Goal: Task Accomplishment & Management: Use online tool/utility

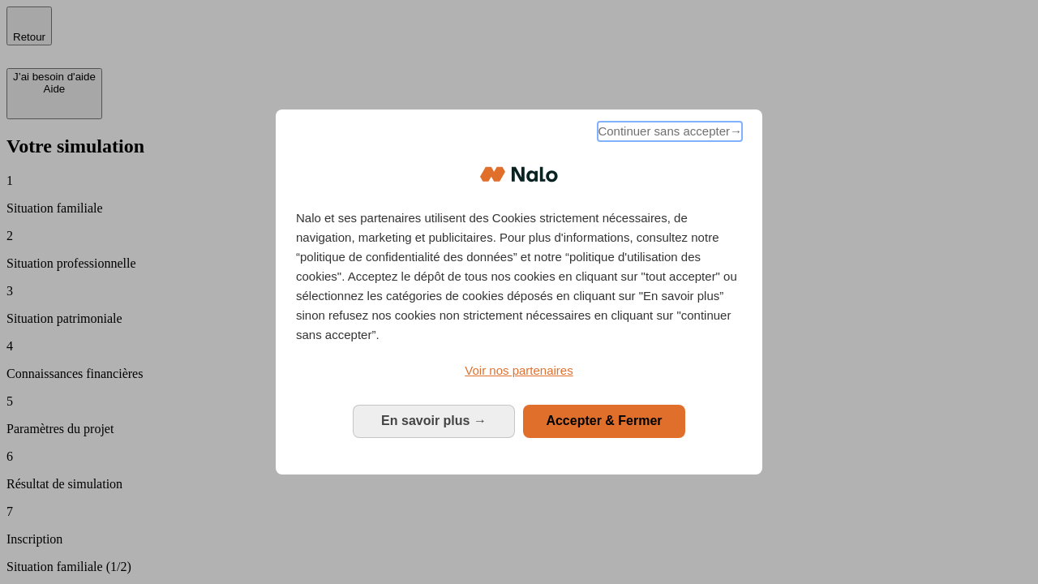
click at [668, 134] on span "Continuer sans accepter →" at bounding box center [670, 131] width 144 height 19
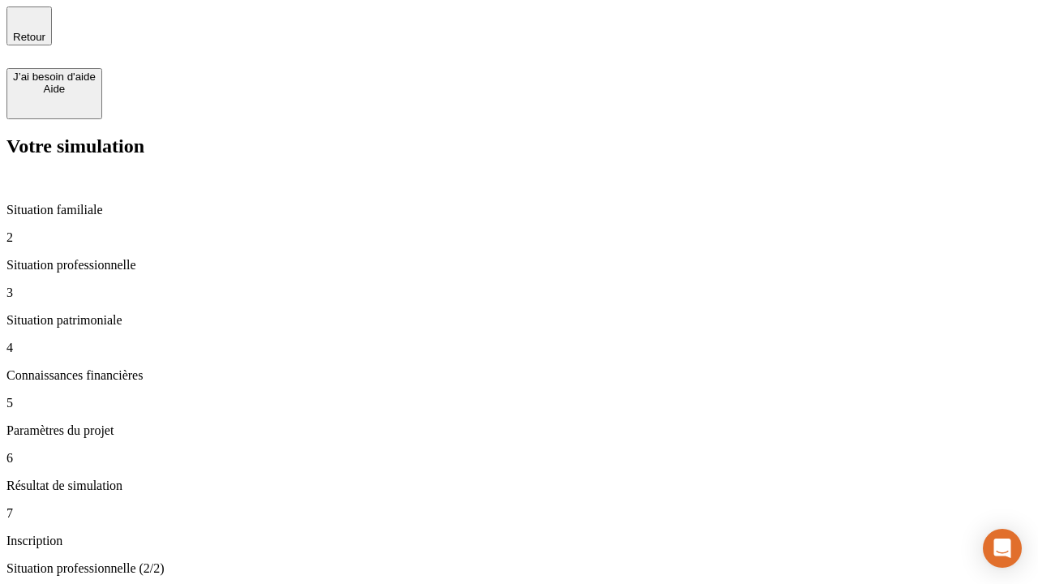
type input "70 000"
type input "1 000"
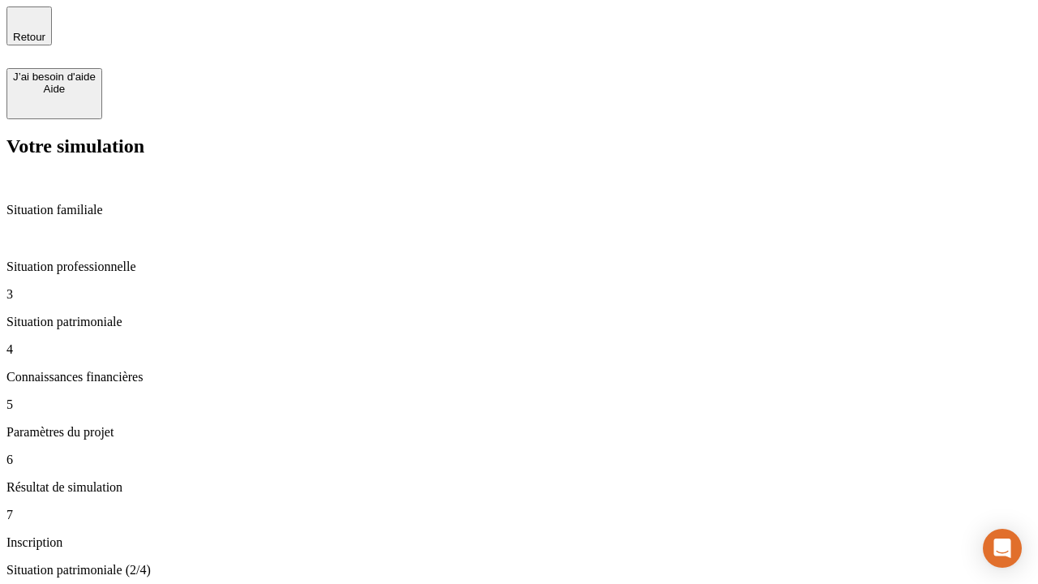
type input "800"
type input "6"
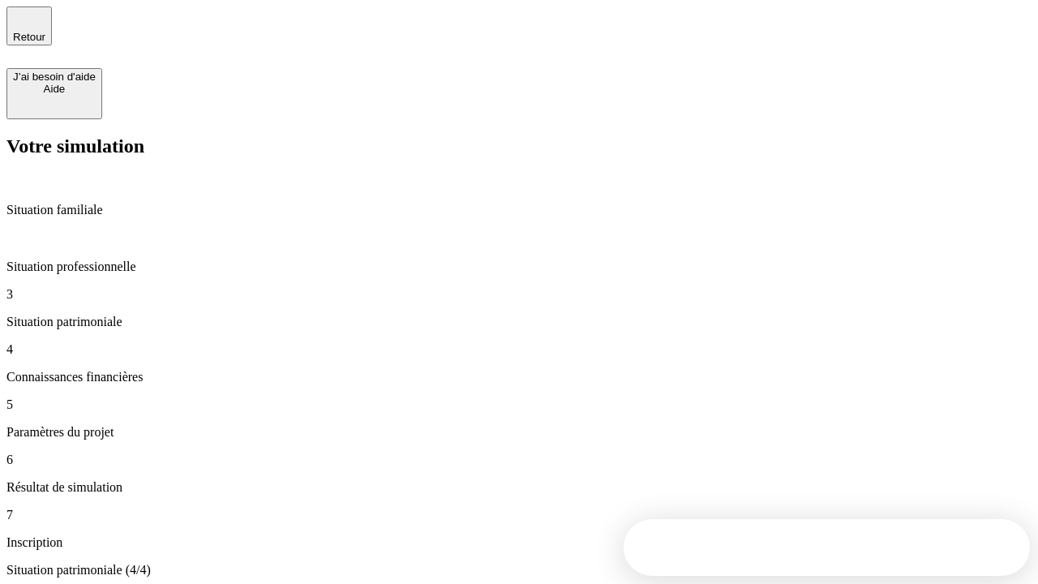
type input "400"
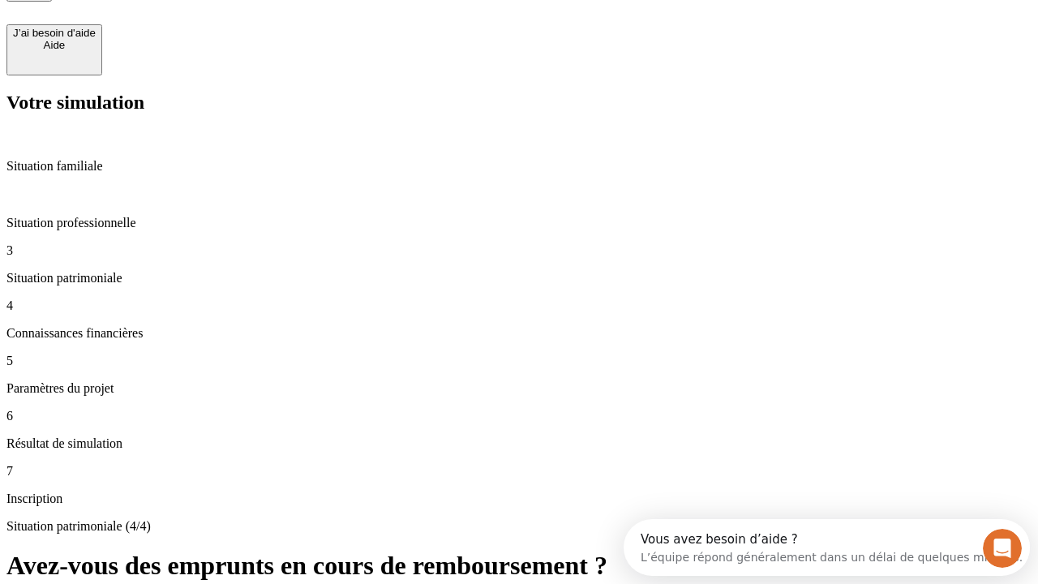
type input "3"
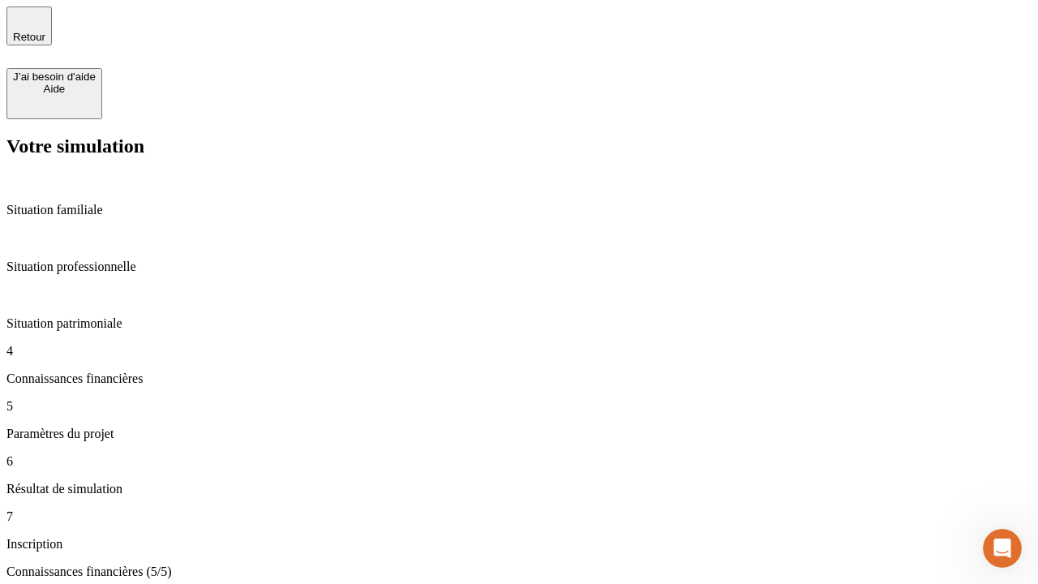
type input "35"
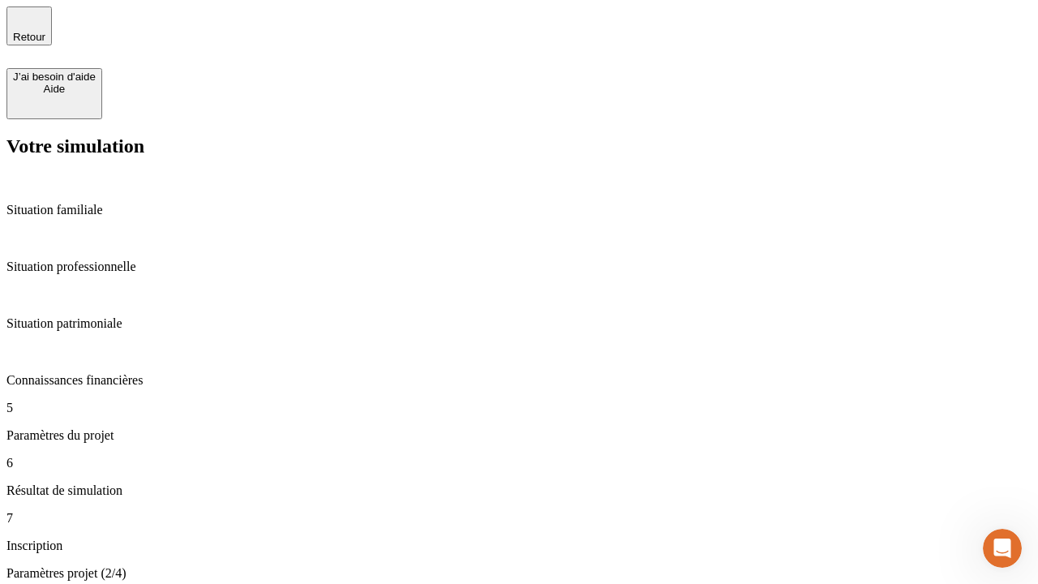
type input "500"
type input "640"
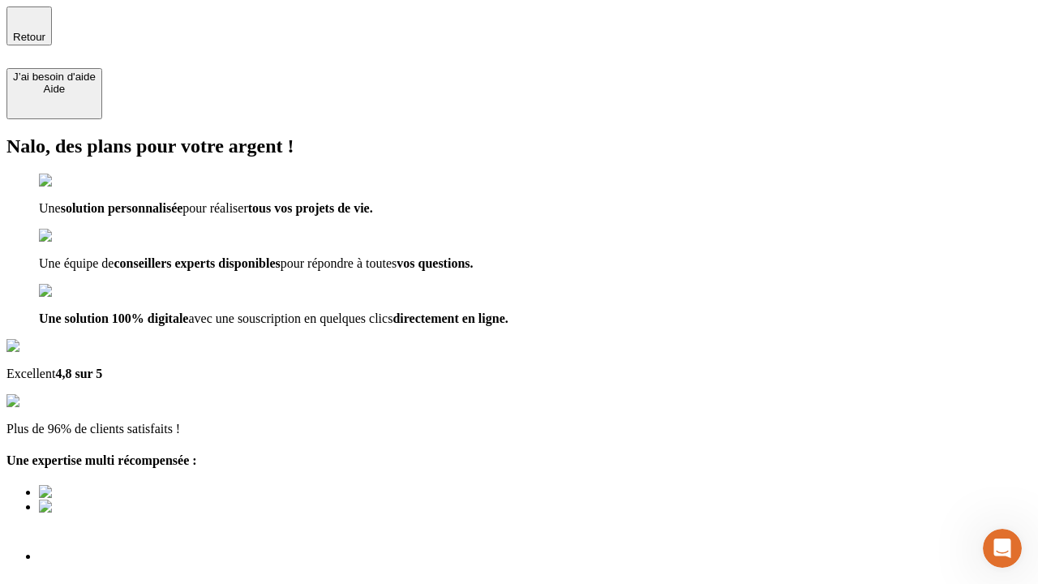
scroll to position [5, 0]
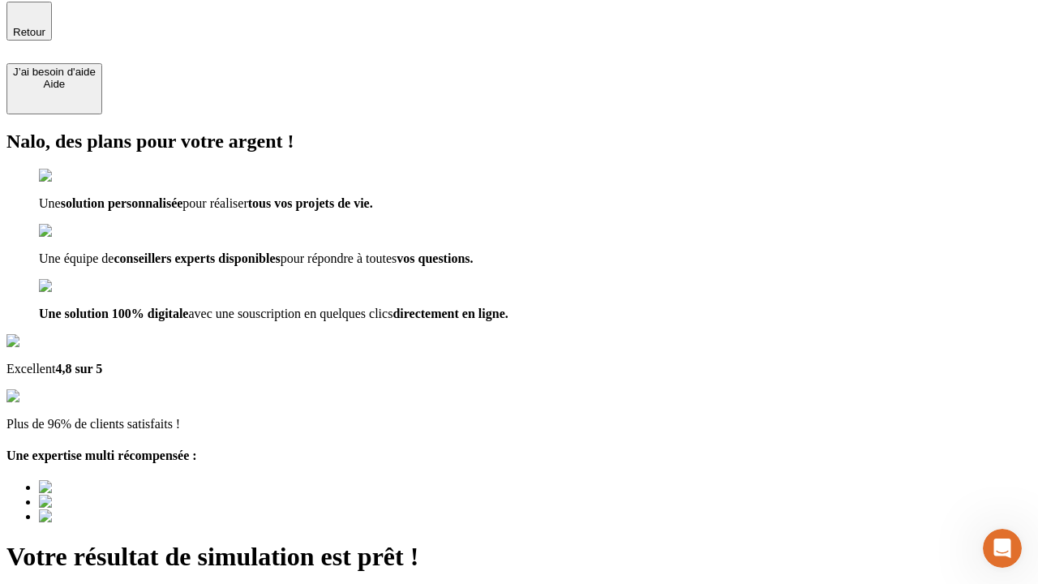
type input "[EMAIL_ADDRESS][DOMAIN_NAME]"
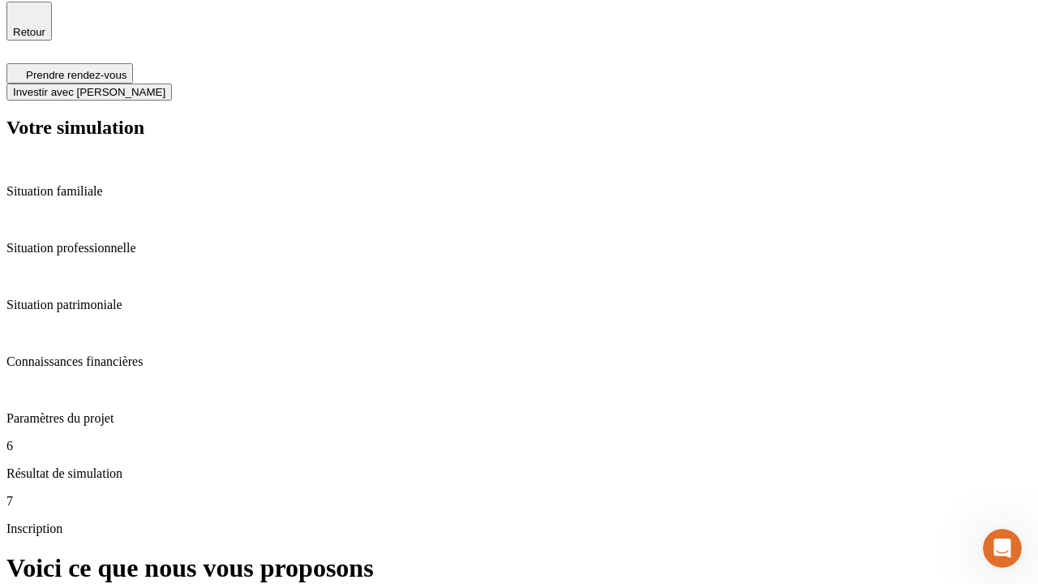
click at [165, 86] on span "Investir avec [PERSON_NAME]" at bounding box center [89, 92] width 153 height 12
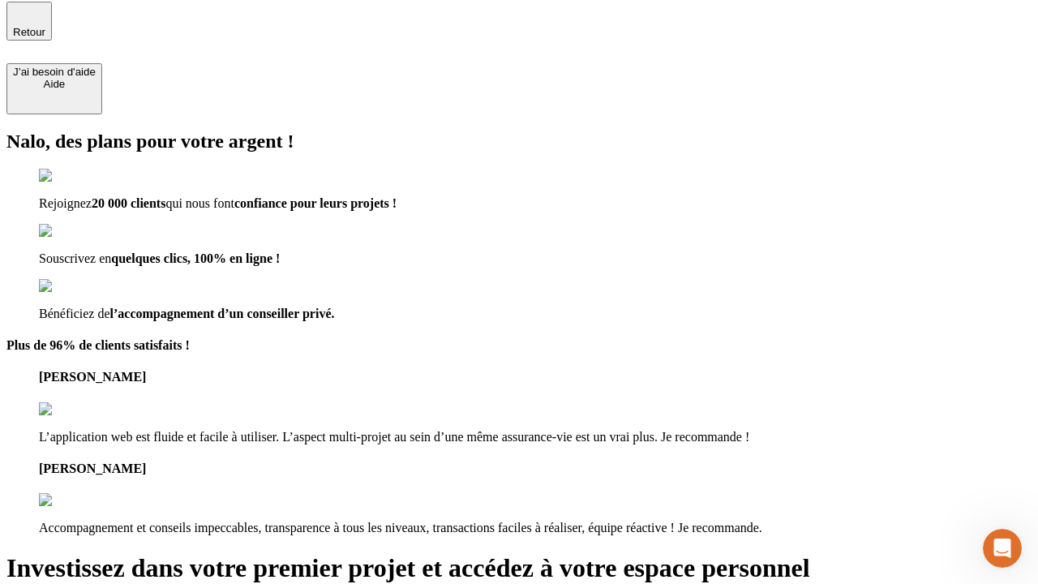
scroll to position [3, 0]
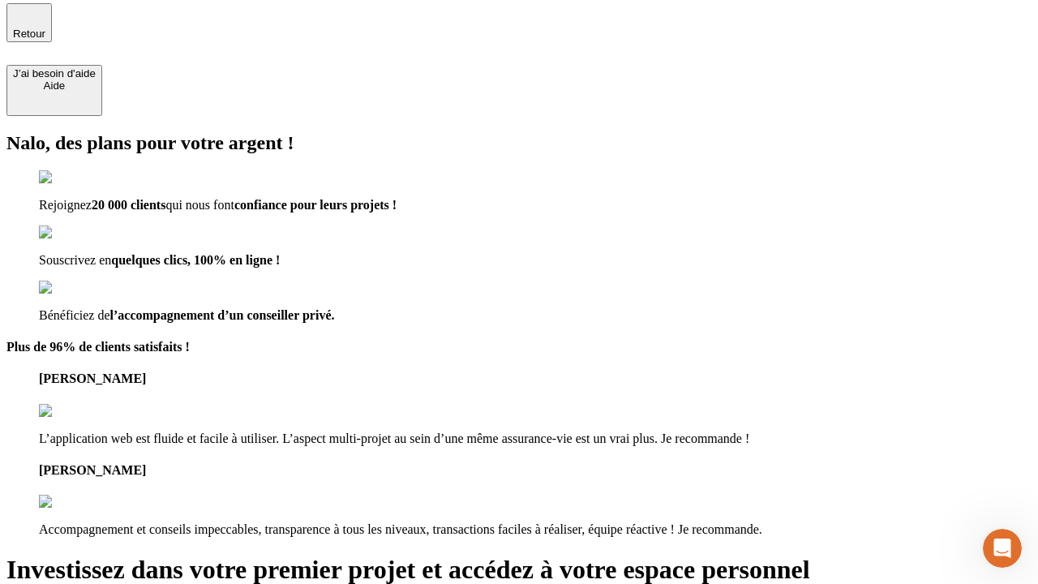
type input "[PERSON_NAME][EMAIL_ADDRESS][DOMAIN_NAME]"
